Goal: Task Accomplishment & Management: Manage account settings

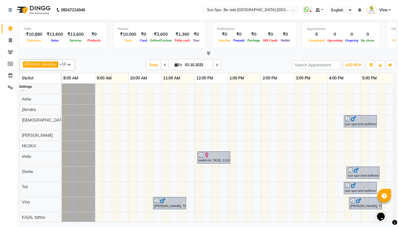
click at [11, 86] on icon at bounding box center [10, 87] width 5 height 4
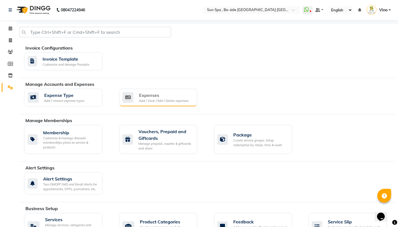
click at [169, 95] on div "Expenses" at bounding box center [163, 95] width 49 height 7
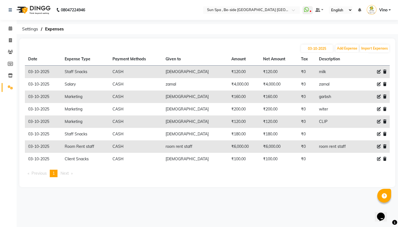
click at [378, 147] on icon at bounding box center [379, 146] width 4 height 4
select select "12843"
select select "1"
select select "4733"
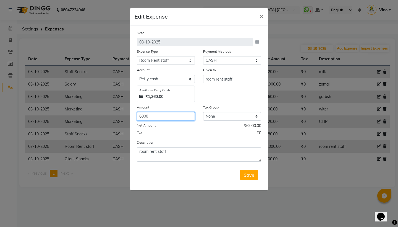
click at [171, 113] on input "6000" at bounding box center [166, 116] width 58 height 9
type input "6"
type input "5000"
click at [250, 175] on span "Save" at bounding box center [249, 175] width 11 height 6
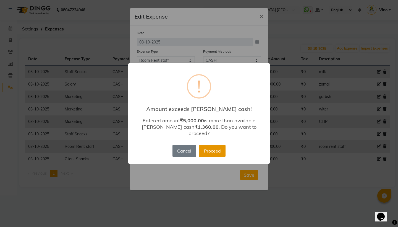
click at [210, 149] on button "Proceed" at bounding box center [212, 151] width 27 height 12
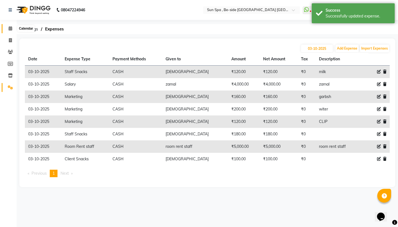
click at [10, 26] on span at bounding box center [11, 28] width 10 height 6
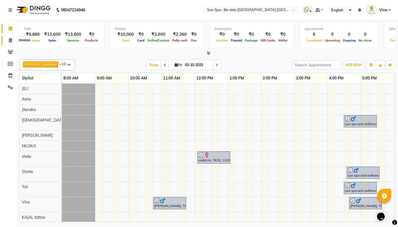
click at [10, 40] on icon at bounding box center [10, 40] width 3 height 4
select select "service"
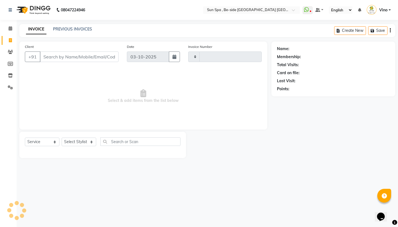
type input "1332"
select select "5782"
click at [59, 57] on input "Client" at bounding box center [79, 56] width 79 height 11
click at [72, 57] on input "Client" at bounding box center [79, 56] width 79 height 11
type input "9470133088"
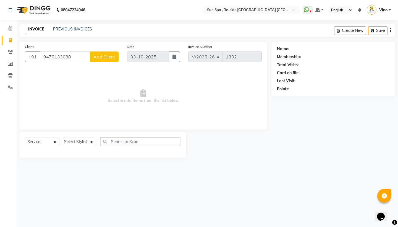
click at [103, 56] on span "Add Client" at bounding box center [104, 57] width 22 height 6
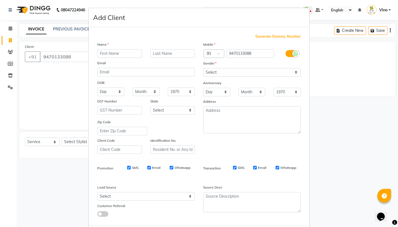
click at [122, 53] on input "text" at bounding box center [119, 53] width 45 height 9
type input "[PERSON_NAME]"
click at [174, 55] on input "shekhar" at bounding box center [172, 53] width 45 height 9
type input "shekhar sir"
select select "[DEMOGRAPHIC_DATA]"
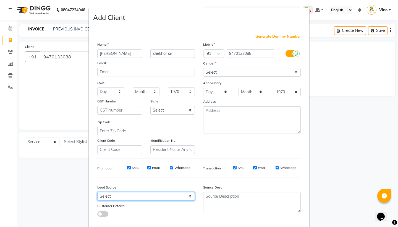
select select "36938"
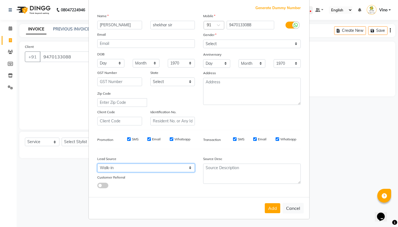
scroll to position [28, 0]
click at [274, 206] on button "Add" at bounding box center [272, 208] width 15 height 10
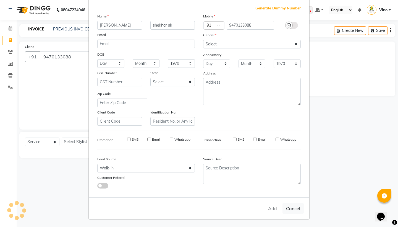
select select
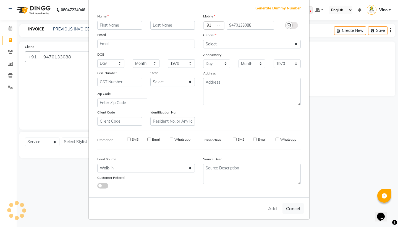
select select
checkbox input "false"
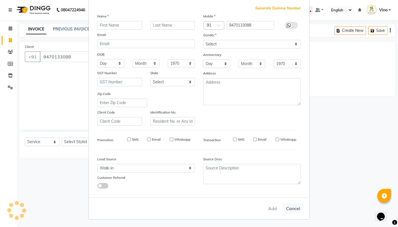
checkbox input "false"
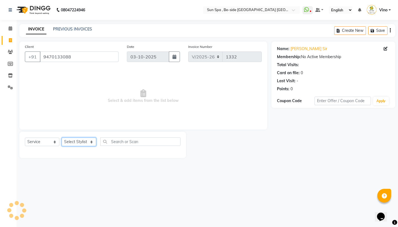
select select "49477"
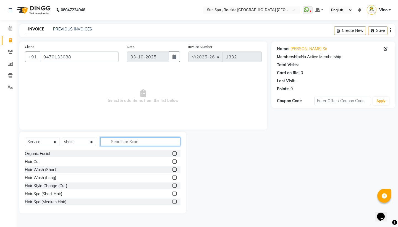
click at [124, 142] on input "text" at bounding box center [140, 141] width 80 height 9
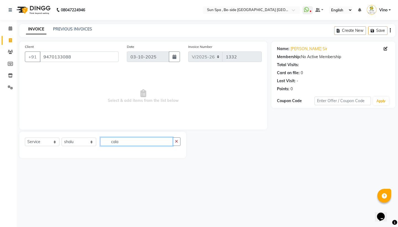
click at [121, 143] on input "cala" at bounding box center [136, 141] width 72 height 9
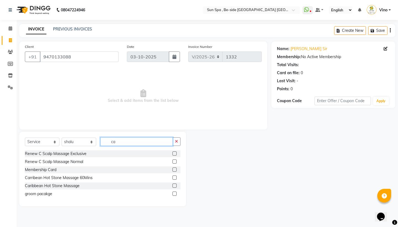
type input "c"
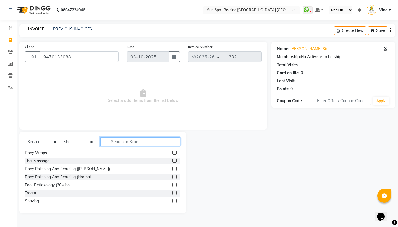
scroll to position [0, 0]
click at [131, 141] on input "text" at bounding box center [140, 141] width 80 height 9
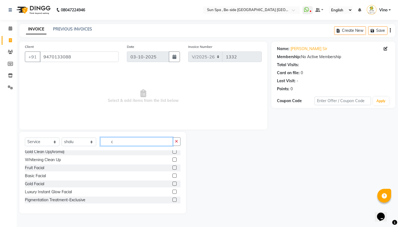
scroll to position [255, 0]
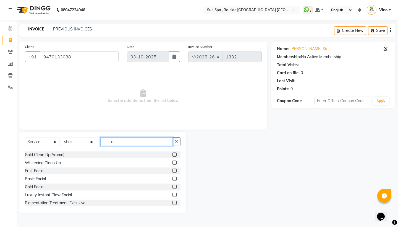
type input "c"
click at [175, 178] on label at bounding box center [175, 178] width 4 height 4
click at [175, 178] on input "checkbox" at bounding box center [175, 179] width 4 height 4
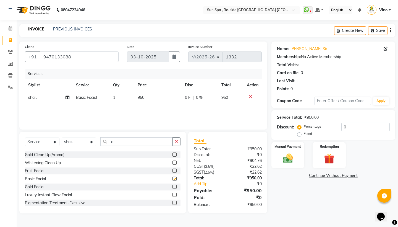
checkbox input "false"
click at [139, 97] on span "950" at bounding box center [141, 97] width 7 height 5
select select "49477"
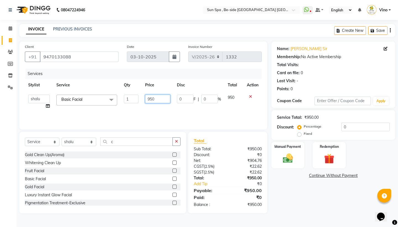
click at [164, 99] on input "950" at bounding box center [157, 99] width 25 height 9
type input "9"
type input "1200"
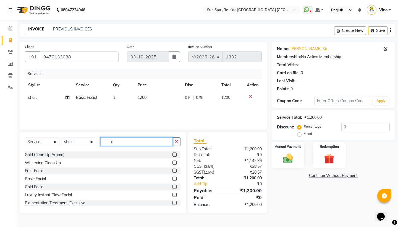
click at [130, 142] on input "c" at bounding box center [136, 141] width 72 height 9
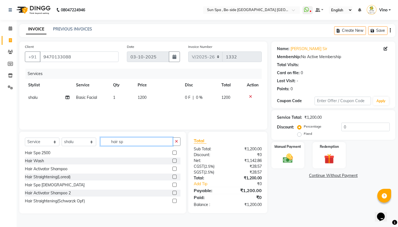
scroll to position [1, 0]
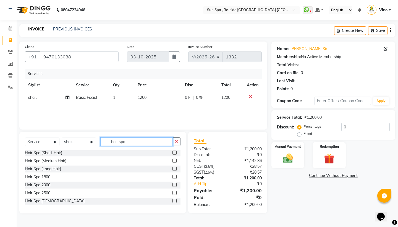
type input "hair spa"
click at [175, 177] on label at bounding box center [175, 176] width 4 height 4
click at [175, 177] on input "checkbox" at bounding box center [175, 177] width 4 height 4
checkbox input "false"
click at [138, 141] on input "hair spa" at bounding box center [136, 141] width 72 height 9
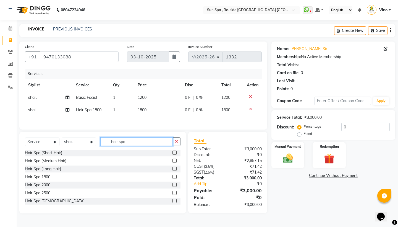
click at [138, 141] on input "hair spa" at bounding box center [136, 141] width 72 height 9
click at [136, 146] on input "hair spa" at bounding box center [136, 141] width 72 height 9
type input "h"
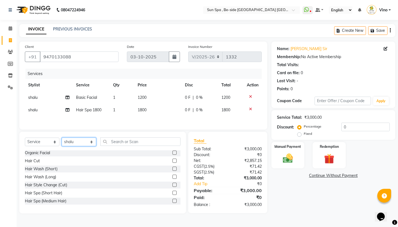
select select "40022"
click at [127, 144] on input "text" at bounding box center [140, 141] width 80 height 9
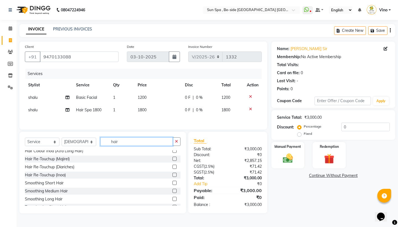
scroll to position [139, 0]
type input "hair"
click at [174, 176] on label at bounding box center [175, 175] width 4 height 4
click at [174, 176] on input "checkbox" at bounding box center [175, 175] width 4 height 4
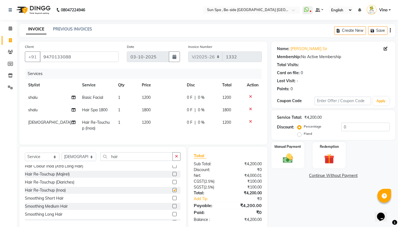
checkbox input "false"
click at [148, 129] on td "1200" at bounding box center [161, 125] width 45 height 18
select select "40022"
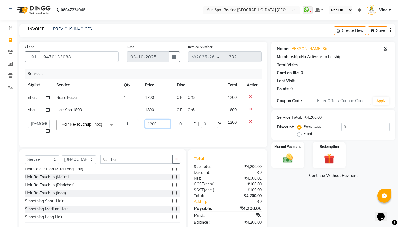
click at [161, 128] on input "1200" at bounding box center [157, 123] width 25 height 9
type input "1"
type input "700"
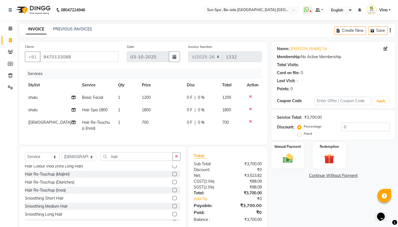
click at [131, 192] on div "Hair Cut Hair Wash (Short) Hair Wash (Long) Hair Style Change (Cut) Hair Spa (S…" at bounding box center [103, 192] width 156 height 55
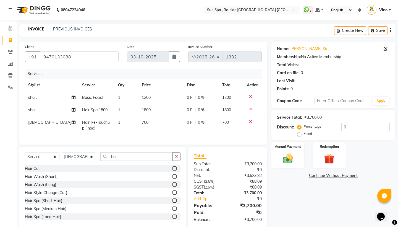
scroll to position [0, 0]
click at [175, 170] on label at bounding box center [175, 168] width 4 height 4
click at [175, 170] on input "checkbox" at bounding box center [175, 169] width 4 height 4
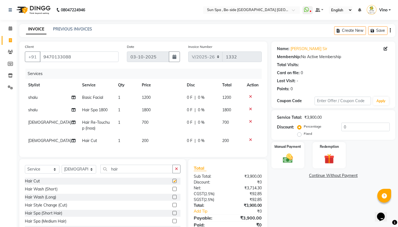
checkbox input "false"
click at [139, 173] on input "hair" at bounding box center [136, 169] width 72 height 9
type input "h"
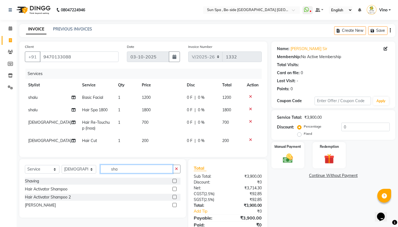
type input "sha"
click at [174, 183] on label at bounding box center [175, 181] width 4 height 4
click at [174, 183] on input "checkbox" at bounding box center [175, 181] width 4 height 4
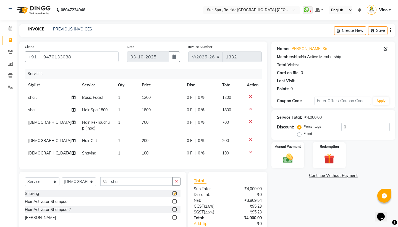
checkbox input "false"
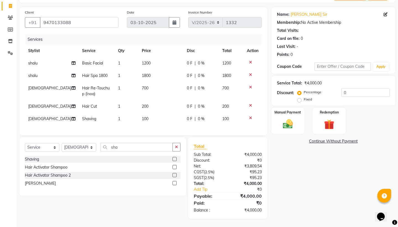
scroll to position [40, 0]
click at [349, 88] on input "0" at bounding box center [365, 92] width 48 height 9
click at [304, 97] on label "Fixed" at bounding box center [308, 99] width 8 height 5
click at [299, 97] on input "Fixed" at bounding box center [301, 99] width 4 height 4
radio input "true"
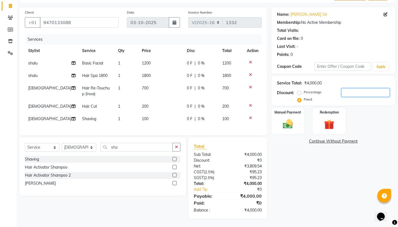
click at [359, 88] on input "number" at bounding box center [365, 92] width 48 height 9
type input "4"
type input "3000"
click at [294, 118] on img at bounding box center [287, 124] width 17 height 12
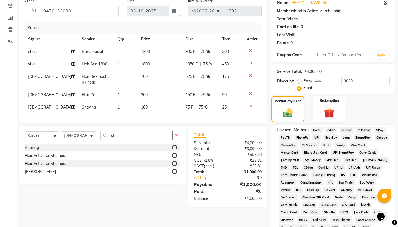
scroll to position [44, 0]
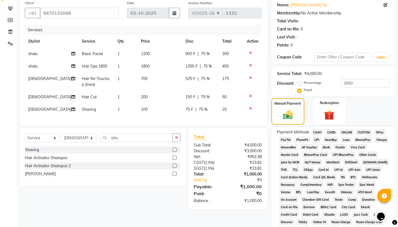
click at [318, 132] on span "CASH" at bounding box center [318, 132] width 12 height 6
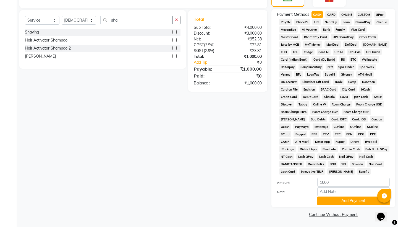
scroll to position [161, 0]
click at [350, 201] on button "Add Payment" at bounding box center [353, 201] width 72 height 9
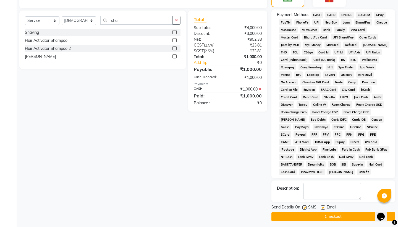
click at [340, 217] on button "Checkout" at bounding box center [333, 216] width 124 height 9
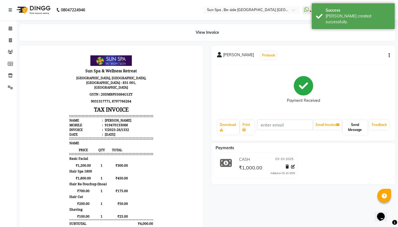
click at [357, 129] on button "Send Message" at bounding box center [355, 127] width 25 height 14
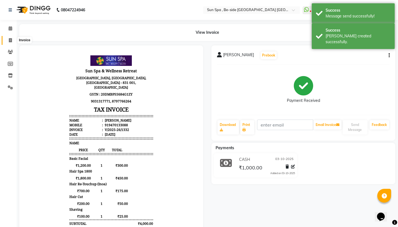
click at [11, 40] on icon at bounding box center [10, 40] width 3 height 4
select select "service"
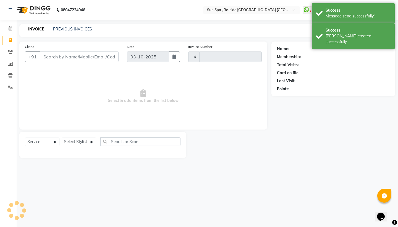
type input "1333"
select select "5782"
click at [11, 29] on icon at bounding box center [11, 28] width 4 height 4
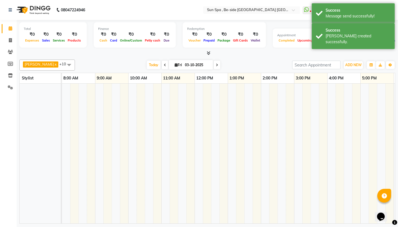
scroll to position [0, 165]
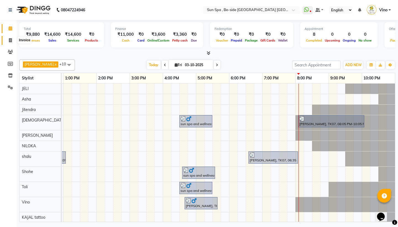
click at [10, 41] on icon at bounding box center [10, 40] width 3 height 4
select select "service"
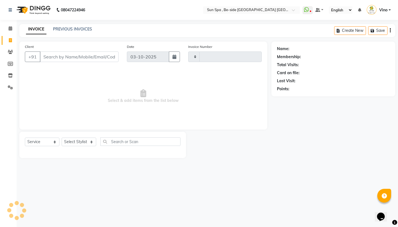
type input "1333"
select select "5782"
click at [11, 29] on icon at bounding box center [11, 28] width 4 height 4
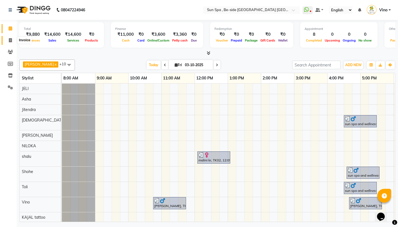
click at [9, 41] on icon at bounding box center [10, 40] width 3 height 4
select select "service"
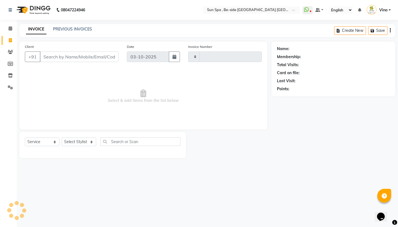
type input "1333"
select select "5782"
click at [10, 30] on icon at bounding box center [11, 28] width 4 height 4
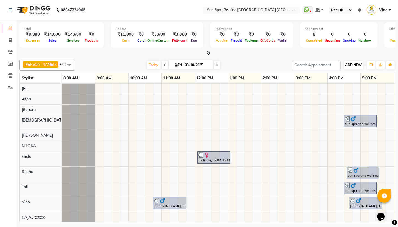
click at [355, 63] on span "ADD NEW" at bounding box center [353, 65] width 16 height 4
click at [376, 90] on link "Add Expense" at bounding box center [385, 89] width 44 height 7
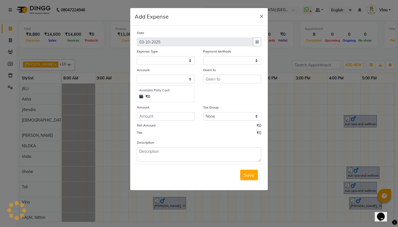
select select "1"
select select "4733"
select select "12851"
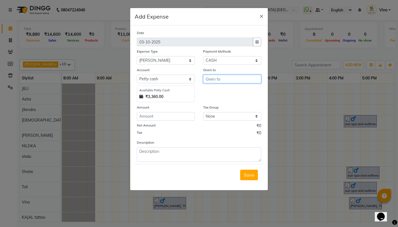
click at [230, 79] on input "text" at bounding box center [232, 79] width 58 height 9
type input "[PERSON_NAME]"
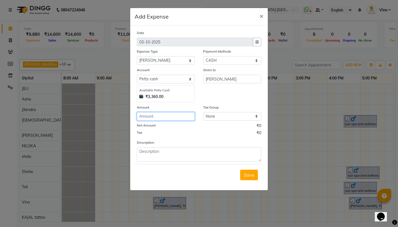
click at [181, 117] on input "number" at bounding box center [166, 116] width 58 height 9
type input "1500"
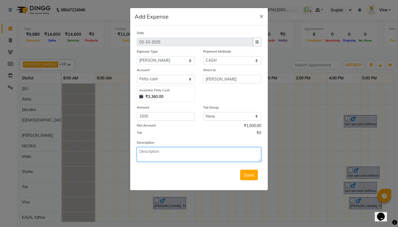
click at [180, 155] on textarea at bounding box center [199, 154] width 124 height 14
type textarea "[PERSON_NAME]"
drag, startPoint x: 180, startPoint y: 155, endPoint x: 247, endPoint y: 177, distance: 70.4
click at [247, 177] on button "Save" at bounding box center [249, 174] width 18 height 11
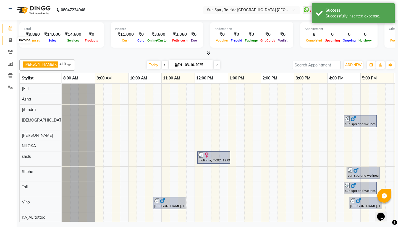
click at [11, 40] on icon at bounding box center [10, 40] width 3 height 4
select select "service"
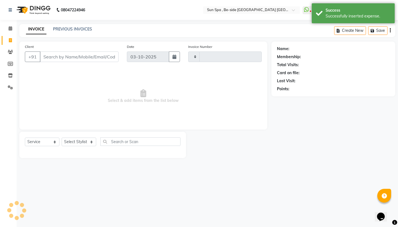
type input "1333"
select select "5782"
click at [10, 29] on icon at bounding box center [11, 28] width 4 height 4
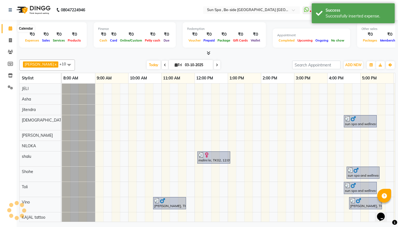
click at [10, 31] on span at bounding box center [11, 28] width 10 height 6
click at [11, 40] on icon at bounding box center [10, 40] width 3 height 4
select select "service"
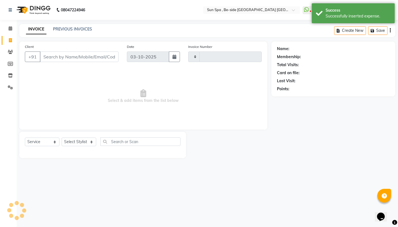
type input "1333"
select select "5782"
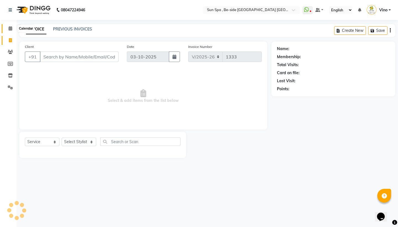
click at [12, 27] on icon at bounding box center [11, 28] width 4 height 4
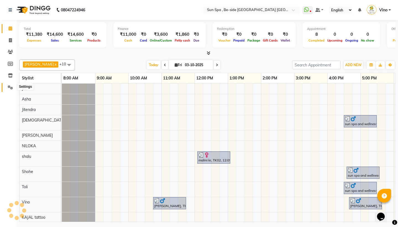
click at [10, 85] on icon at bounding box center [10, 87] width 5 height 4
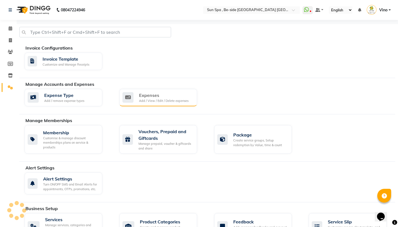
click at [179, 99] on div "Add / View / Edit / Delete expenses" at bounding box center [163, 100] width 49 height 5
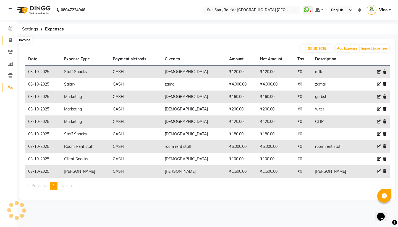
click at [11, 38] on icon at bounding box center [10, 40] width 3 height 4
select select "service"
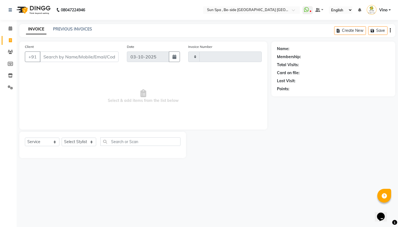
type input "1333"
select select "5782"
click at [10, 27] on icon at bounding box center [11, 28] width 4 height 4
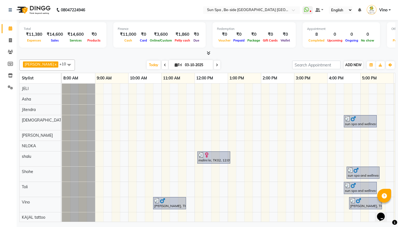
click at [351, 64] on span "ADD NEW" at bounding box center [353, 65] width 16 height 4
click at [376, 88] on link "Add Expense" at bounding box center [385, 89] width 44 height 7
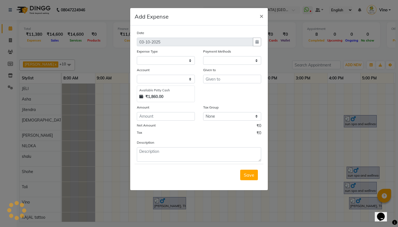
select select "1"
select select "4733"
click at [262, 15] on span "×" at bounding box center [262, 16] width 4 height 8
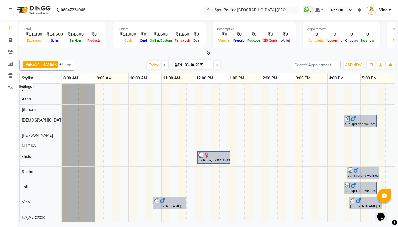
click at [11, 85] on icon at bounding box center [10, 87] width 5 height 4
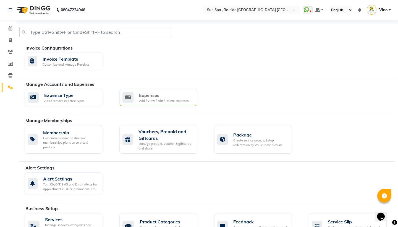
click at [147, 96] on div "Expenses" at bounding box center [163, 95] width 49 height 7
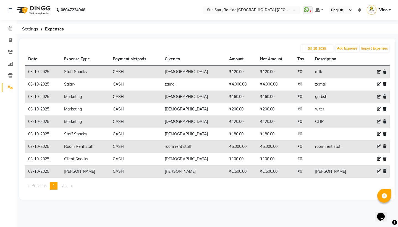
click at [378, 121] on icon at bounding box center [379, 121] width 4 height 4
select select "12828"
select select "1"
select select "4733"
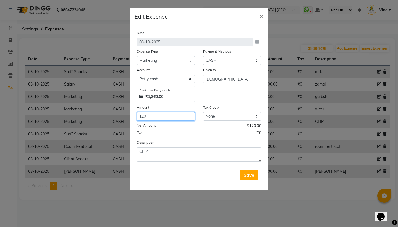
click at [181, 116] on input "120" at bounding box center [166, 116] width 58 height 9
type input "1"
type input "150"
click at [248, 175] on span "Save" at bounding box center [249, 175] width 11 height 6
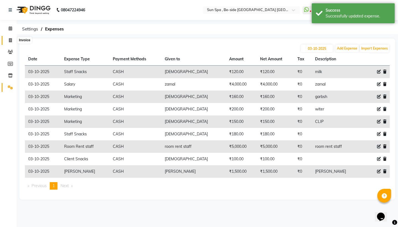
click at [11, 38] on span at bounding box center [11, 40] width 10 height 6
select select "service"
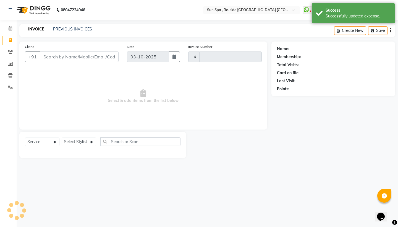
type input "1333"
select select "5782"
click at [11, 27] on icon at bounding box center [11, 28] width 4 height 4
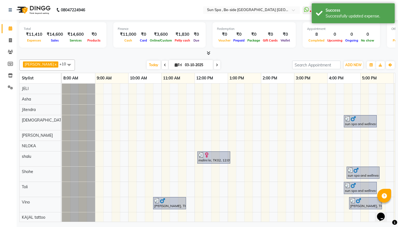
click at [210, 52] on icon at bounding box center [209, 53] width 4 height 4
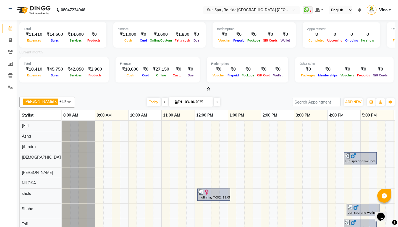
click at [209, 87] on icon at bounding box center [209, 89] width 4 height 4
